Goal: Task Accomplishment & Management: Manage account settings

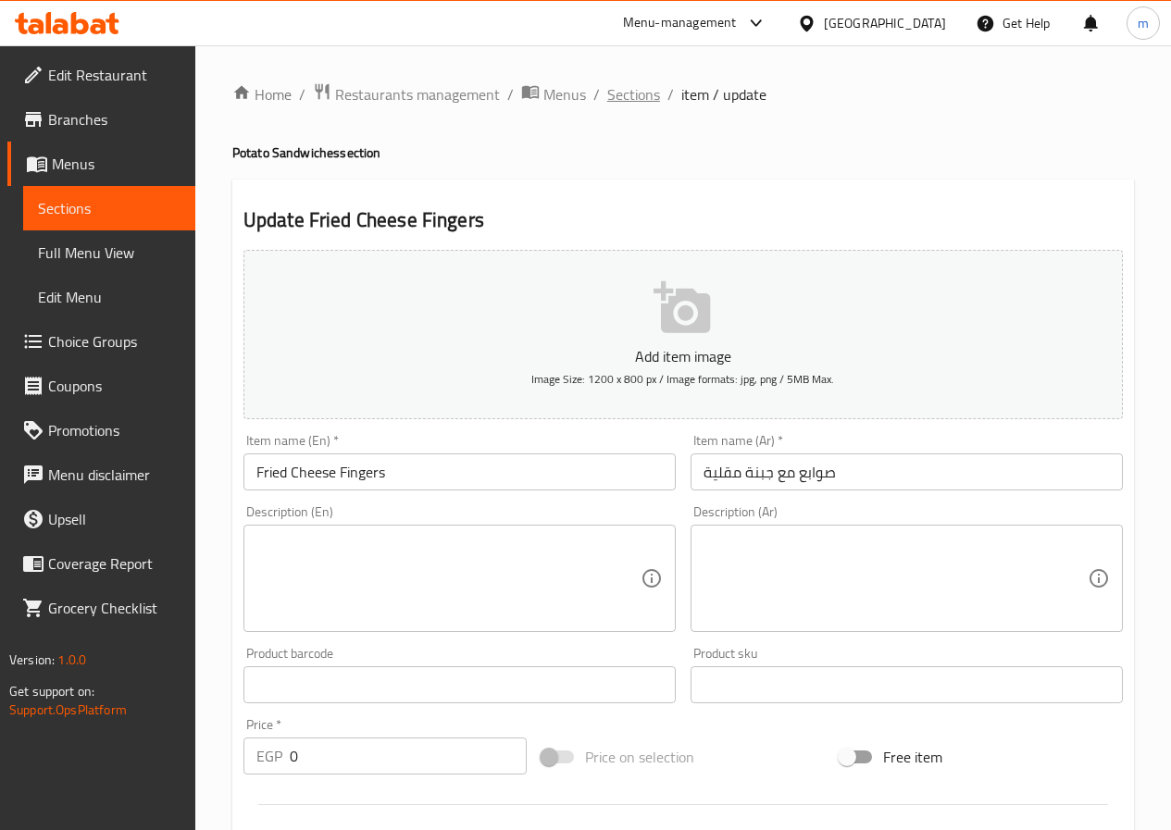
click at [611, 103] on span "Sections" at bounding box center [633, 94] width 53 height 22
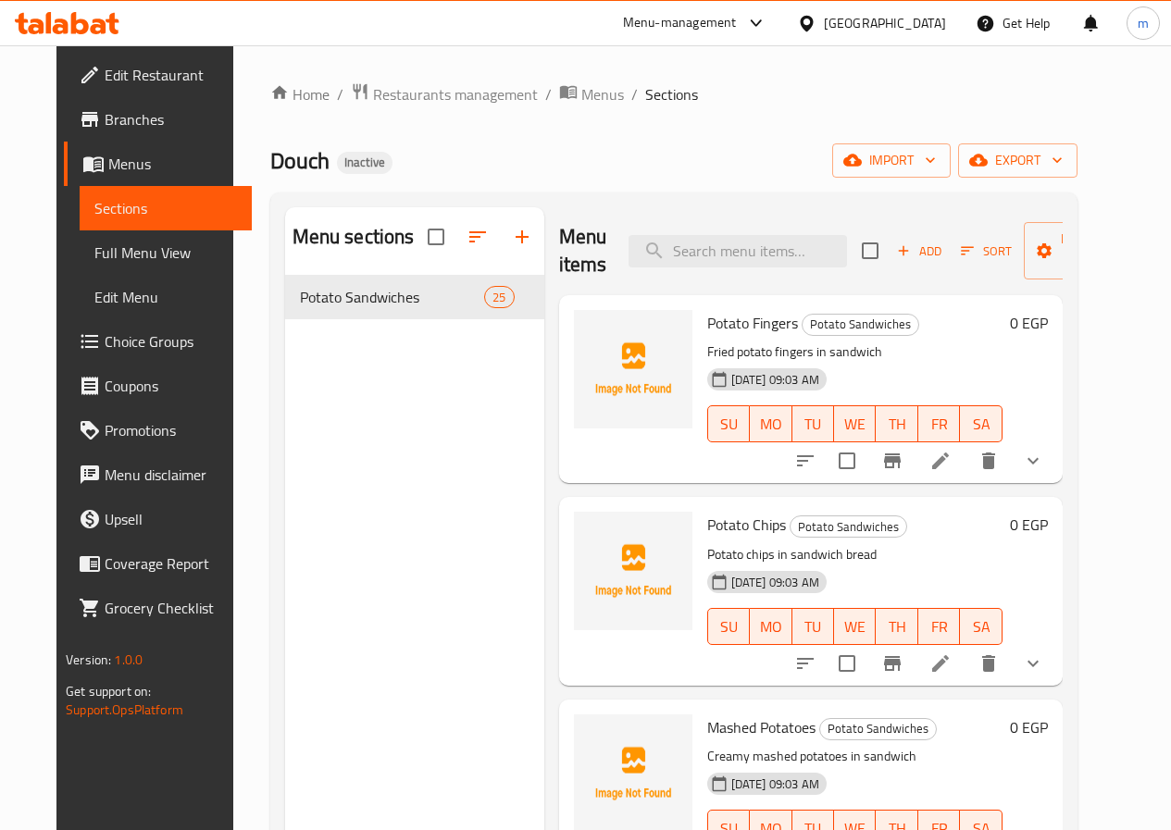
click at [951, 463] on icon at bounding box center [940, 461] width 22 height 22
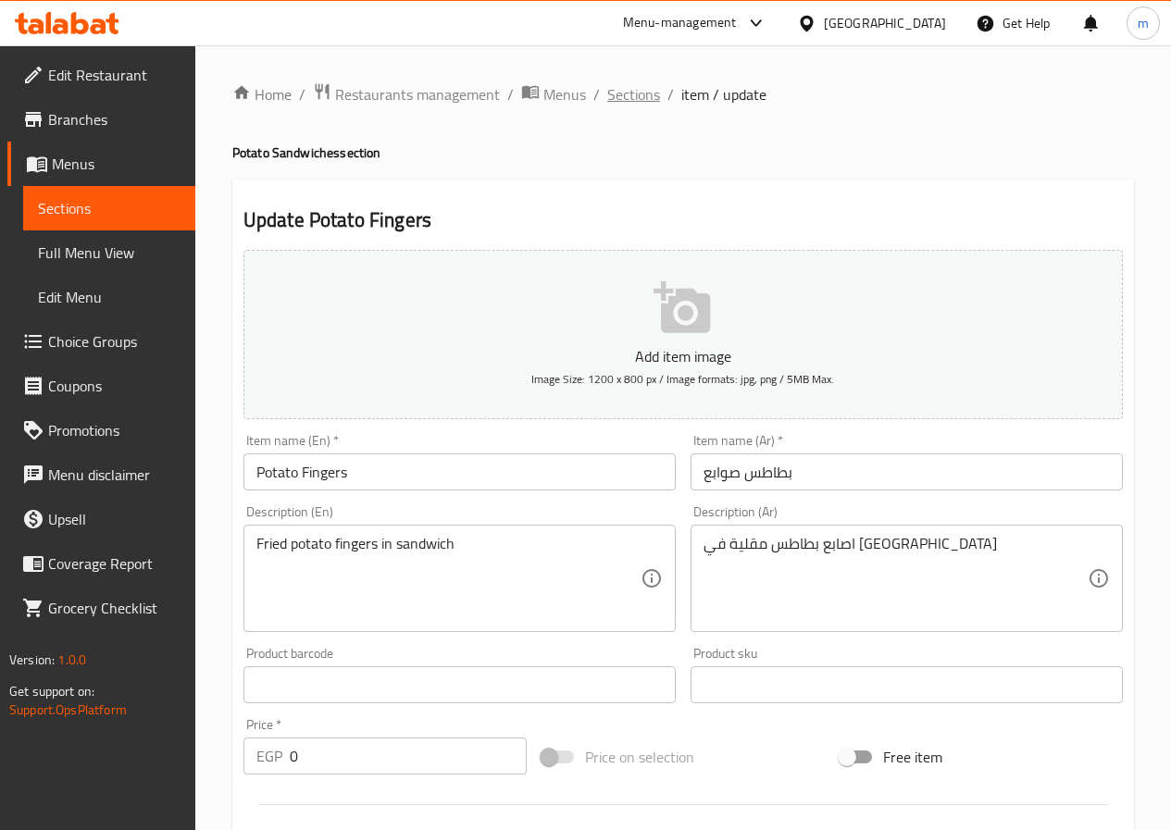
click at [643, 85] on span "Sections" at bounding box center [633, 94] width 53 height 22
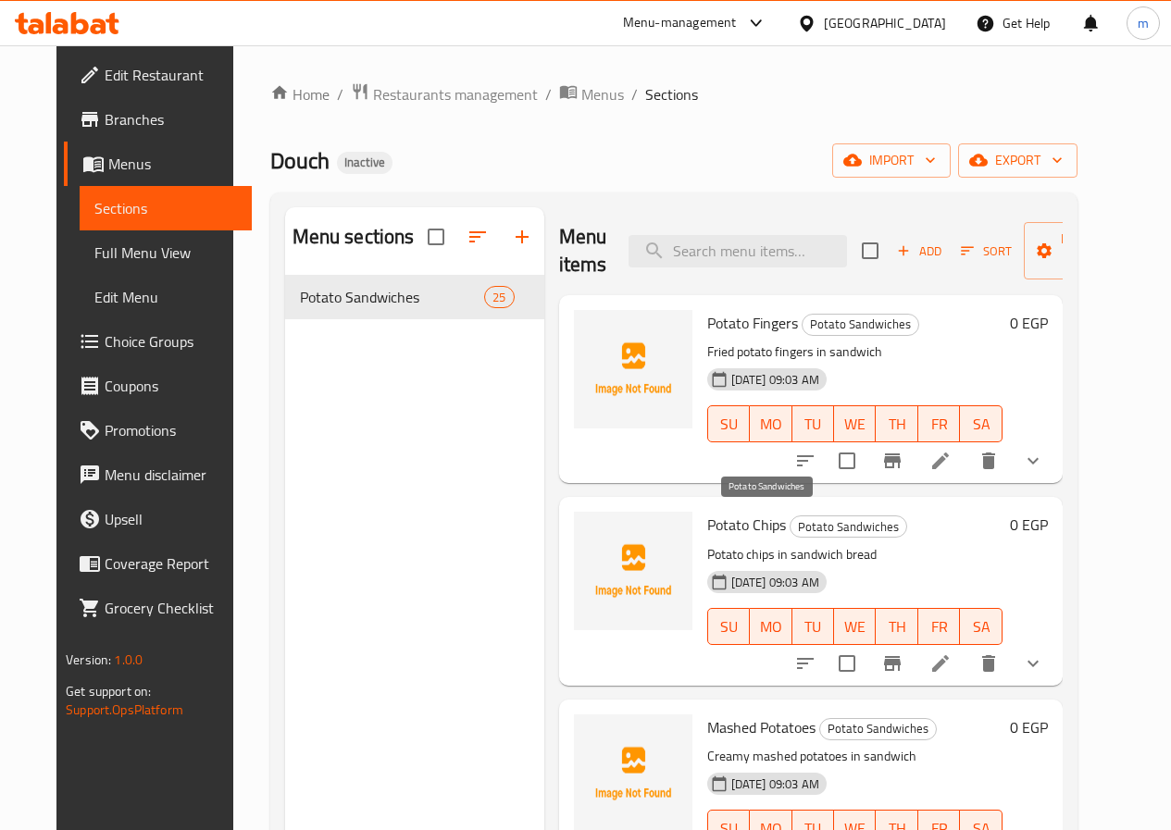
scroll to position [93, 0]
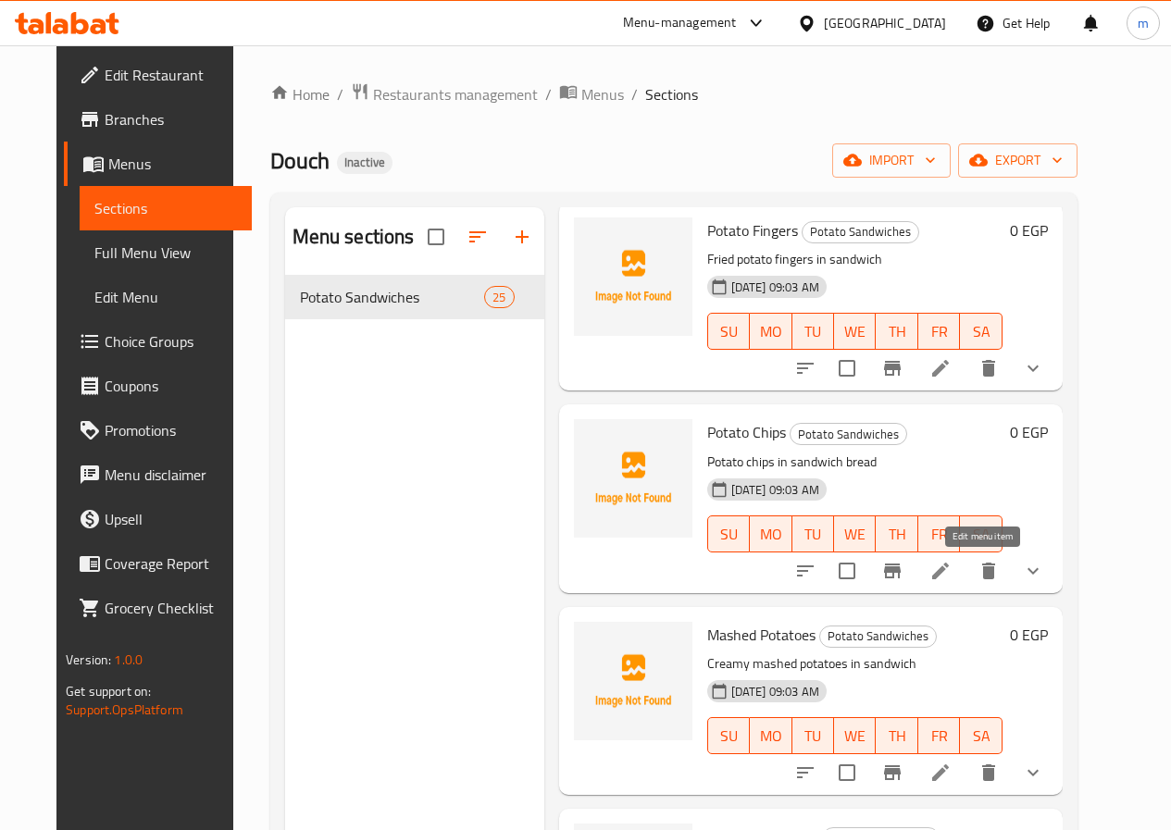
click at [949, 575] on icon at bounding box center [940, 571] width 17 height 17
